Goal: Transaction & Acquisition: Subscribe to service/newsletter

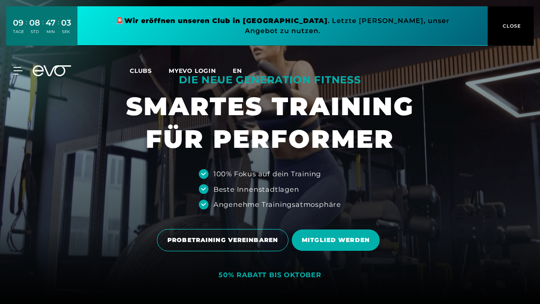
click at [240, 75] on span "en" at bounding box center [237, 71] width 9 height 8
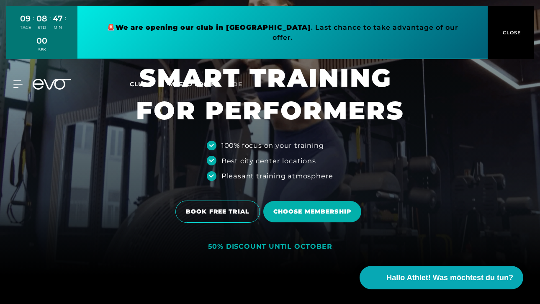
scroll to position [29, 0]
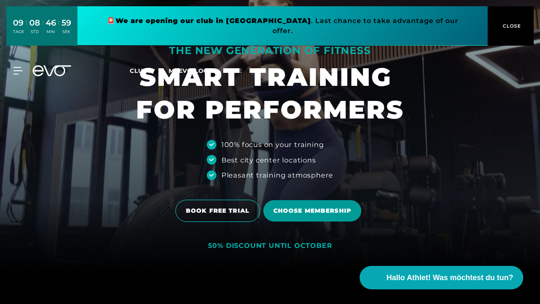
click at [325, 211] on span "Choose membership" at bounding box center [312, 210] width 78 height 9
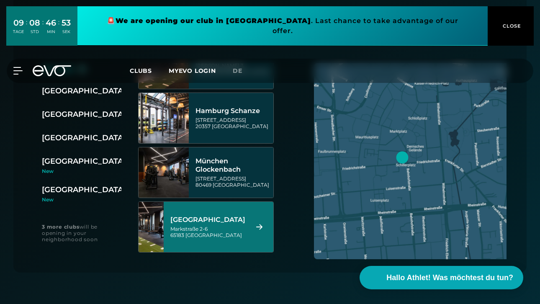
scroll to position [352, 0]
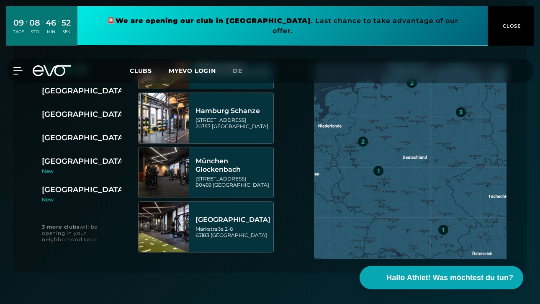
click at [80, 188] on div "[GEOGRAPHIC_DATA]" at bounding box center [84, 190] width 84 height 12
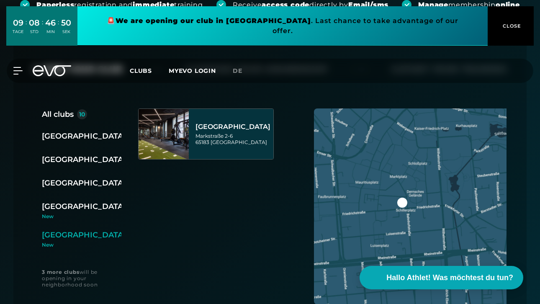
scroll to position [0, 0]
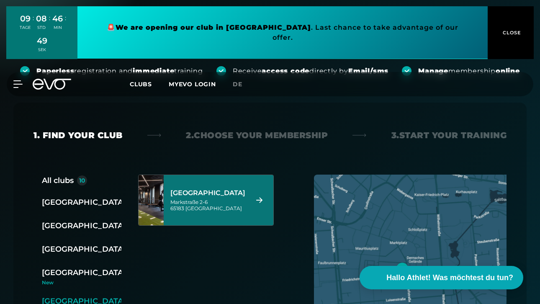
click at [216, 197] on div "[GEOGRAPHIC_DATA]" at bounding box center [208, 193] width 76 height 8
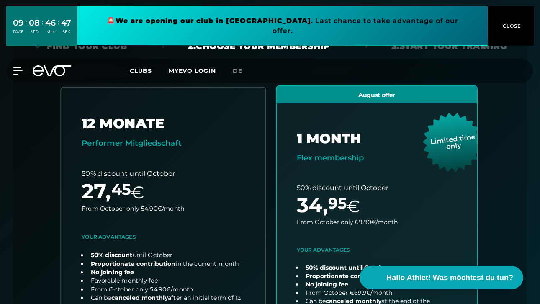
scroll to position [171, 0]
click at [149, 180] on link "choose plan" at bounding box center [163, 252] width 204 height 329
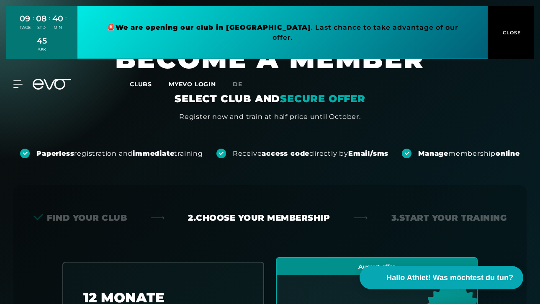
scroll to position [0, 0]
click at [514, 30] on span "CLOSE" at bounding box center [511, 33] width 21 height 8
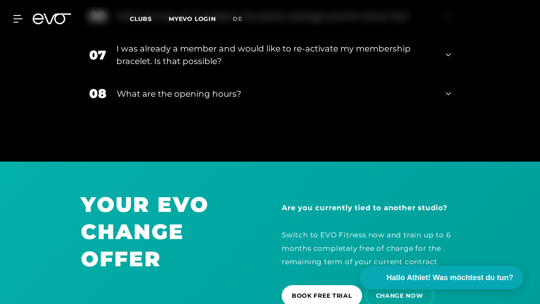
scroll to position [1521, 0]
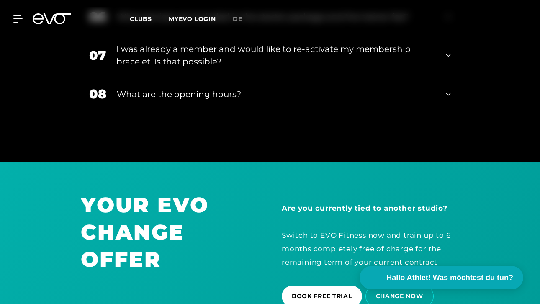
click at [449, 89] on icon at bounding box center [448, 94] width 5 height 10
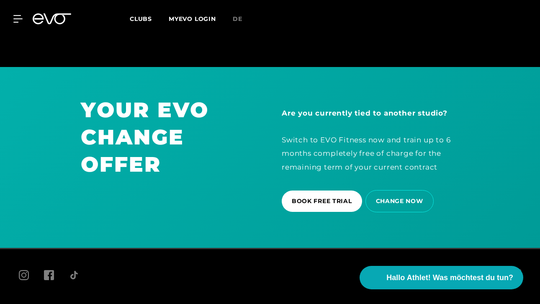
scroll to position [1671, 0]
